Goal: Transaction & Acquisition: Download file/media

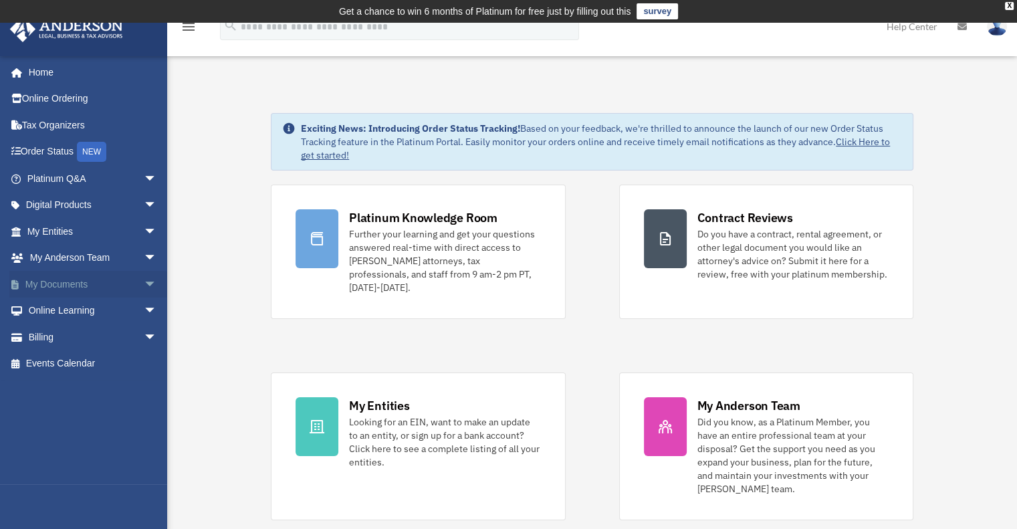
click at [76, 284] on link "My Documents arrow_drop_down" at bounding box center [93, 284] width 168 height 27
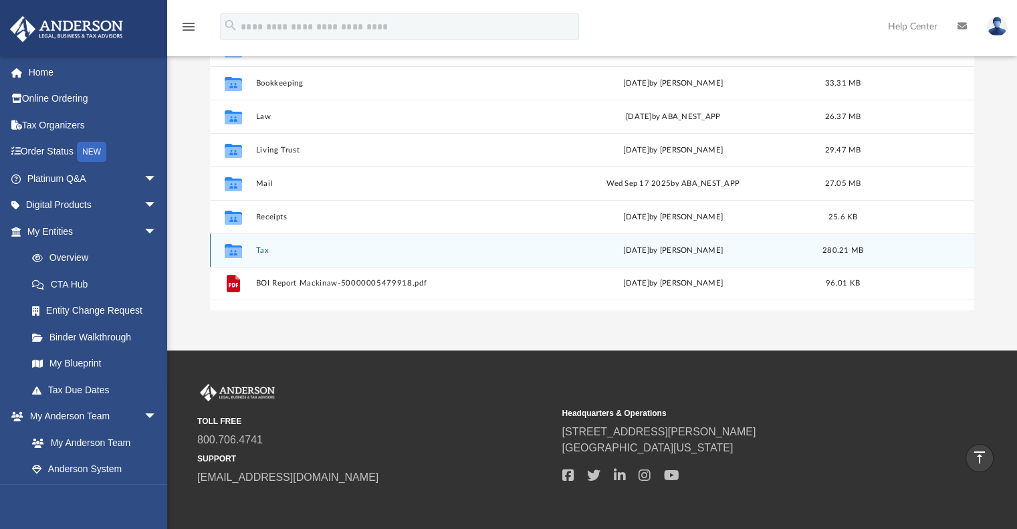
scroll to position [111, 0]
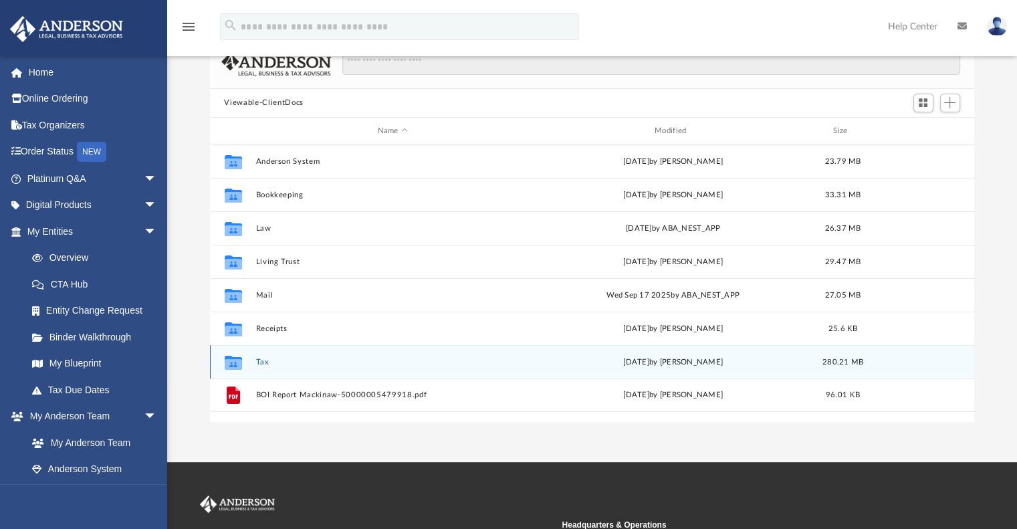
click at [263, 361] on button "Tax" at bounding box center [392, 362] width 274 height 9
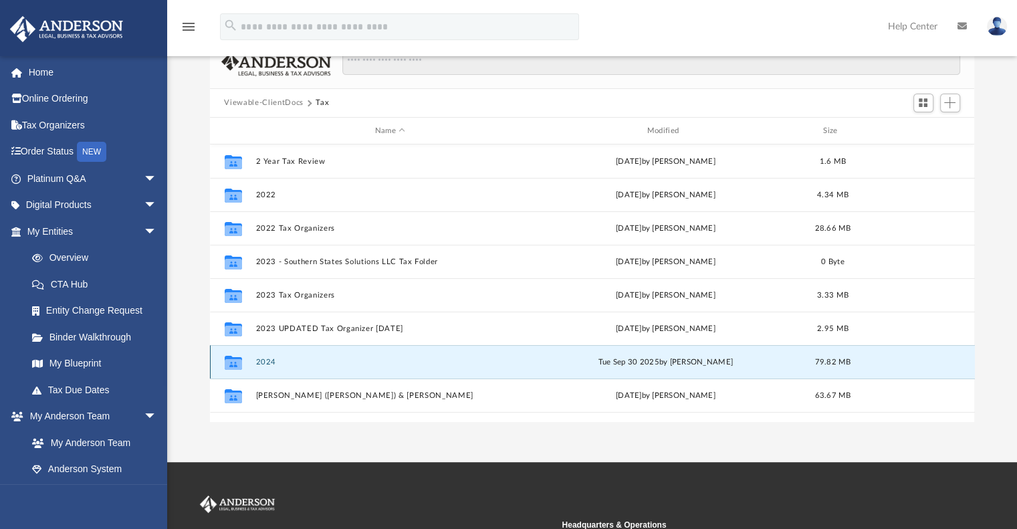
click at [270, 358] on button "2024" at bounding box center [390, 362] width 270 height 9
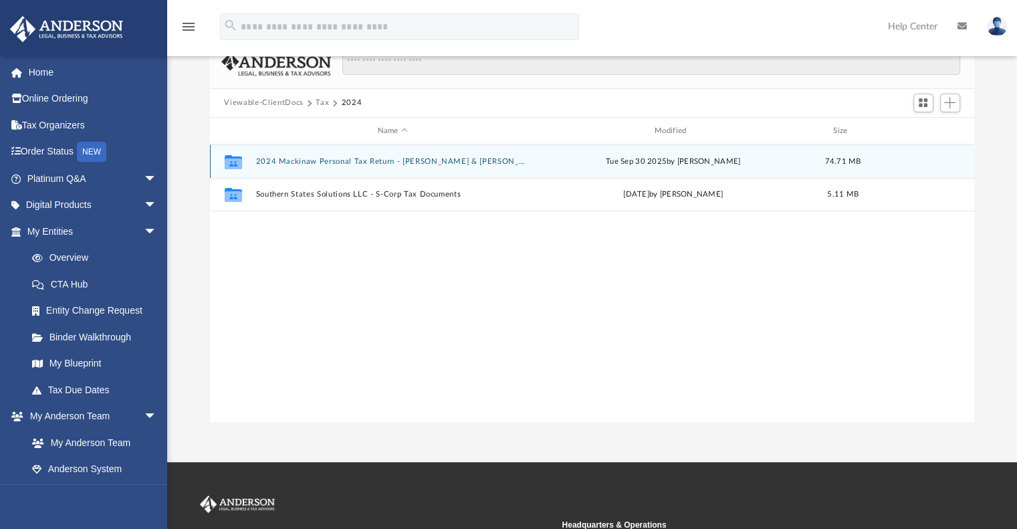
click at [314, 157] on button "2024 Mackinaw Personal Tax Return - Christopher & Robin" at bounding box center [392, 161] width 274 height 9
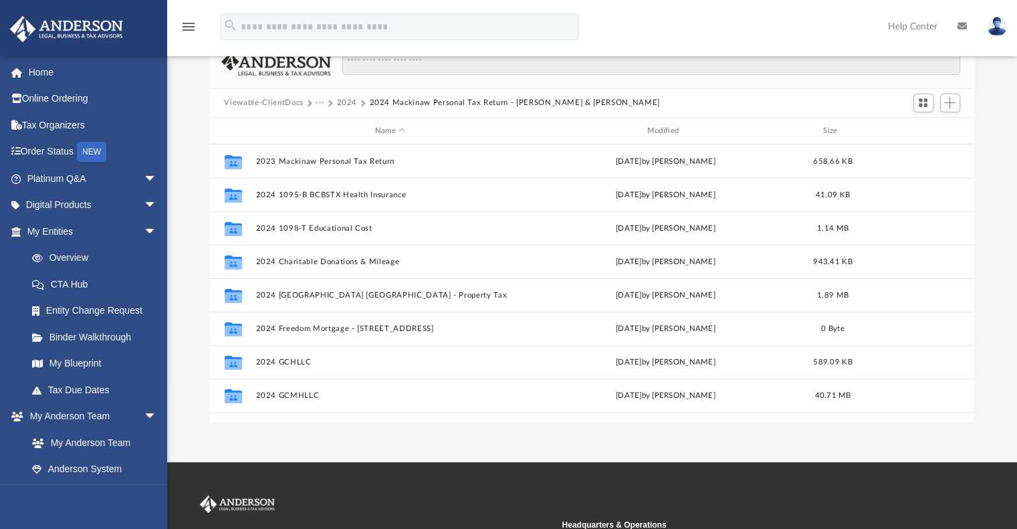
click at [348, 100] on button "2024" at bounding box center [346, 103] width 21 height 12
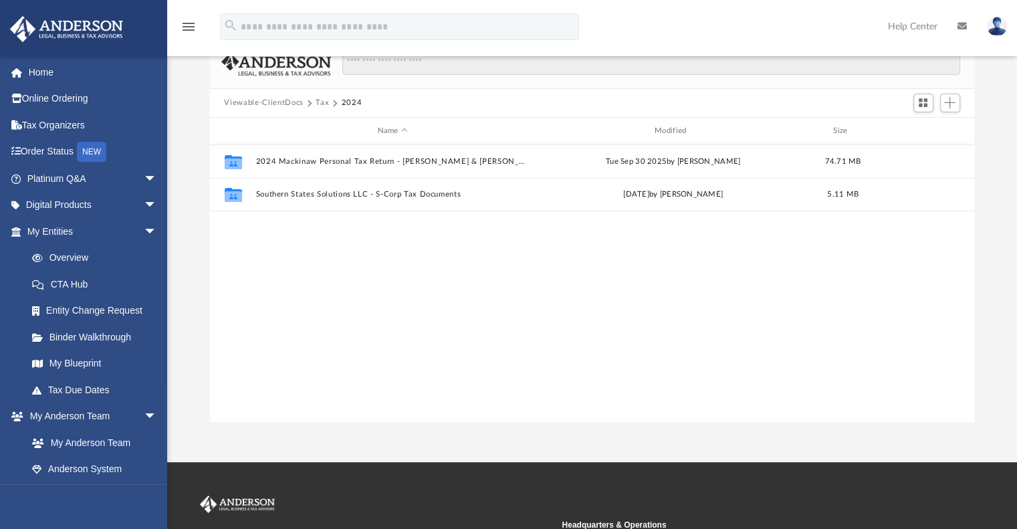
click at [322, 99] on button "Tax" at bounding box center [322, 103] width 13 height 12
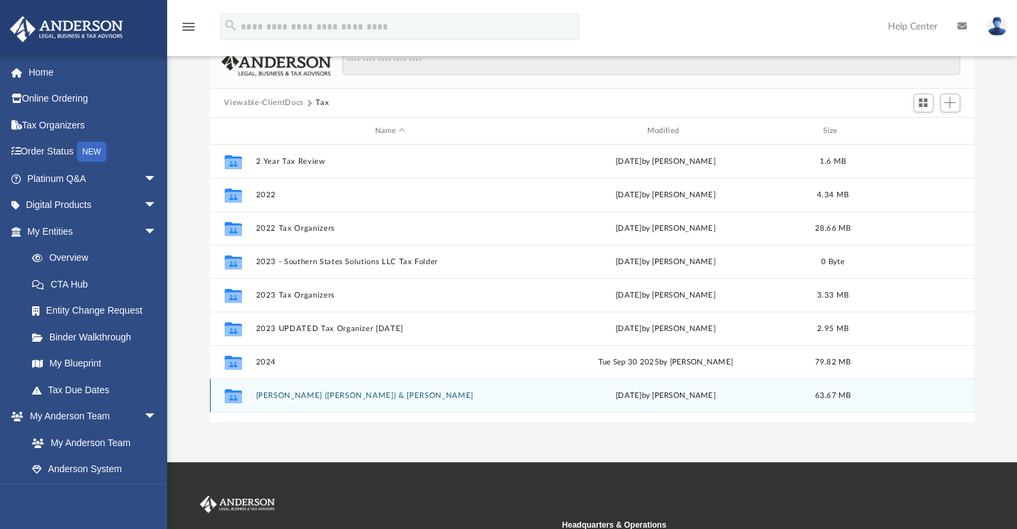
click at [304, 391] on button "Mackinaw, Christopher (Scott) & Robin" at bounding box center [390, 395] width 270 height 9
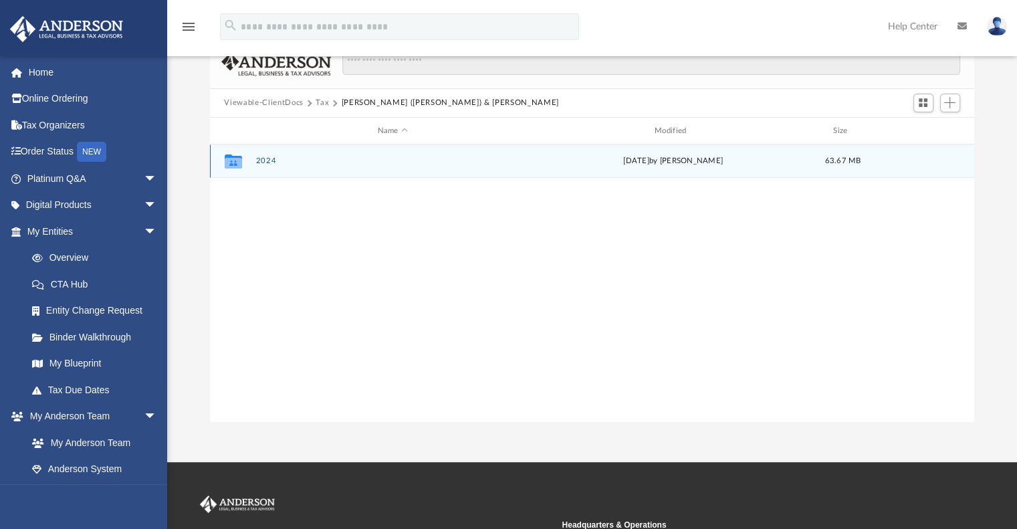
click at [264, 157] on button "2024" at bounding box center [392, 161] width 274 height 9
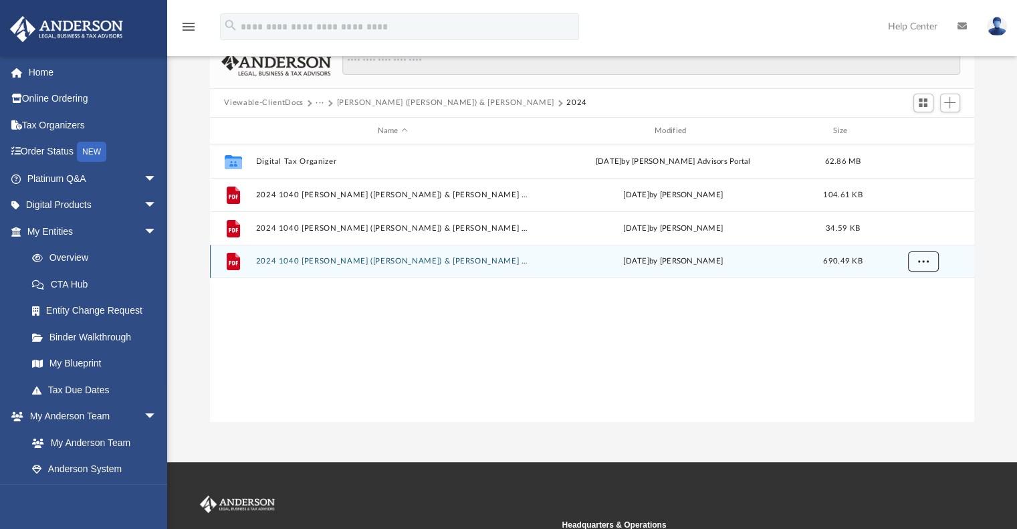
click at [916, 257] on button "More options" at bounding box center [922, 262] width 31 height 20
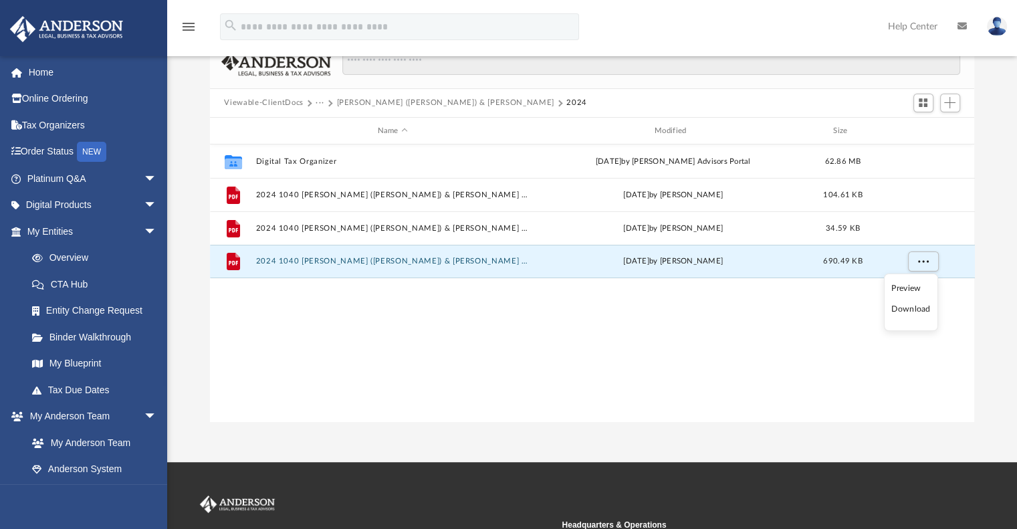
click at [908, 310] on li "Download" at bounding box center [910, 309] width 39 height 14
